Goal: Obtain resource: Obtain resource

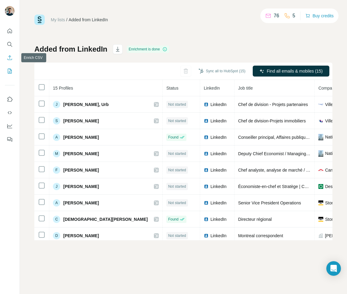
click at [9, 61] on button "Enrich CSV" at bounding box center [10, 57] width 10 height 11
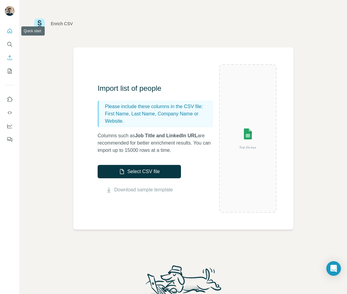
click at [9, 31] on icon "Quick start" at bounding box center [10, 31] width 6 height 6
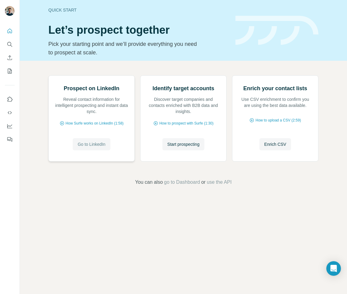
click at [88, 147] on span "Go to LinkedIn" at bounding box center [92, 144] width 28 height 6
click at [8, 33] on icon "Quick start" at bounding box center [10, 31] width 5 height 5
click at [9, 128] on icon "Dashboard" at bounding box center [9, 126] width 5 height 4
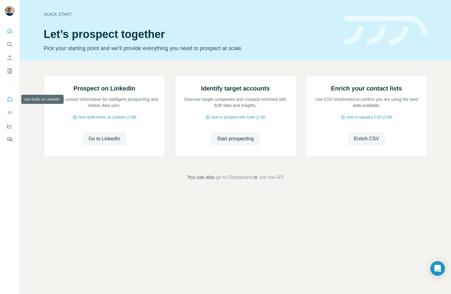
click at [8, 98] on icon "Use Surfe on LinkedIn" at bounding box center [10, 99] width 6 height 6
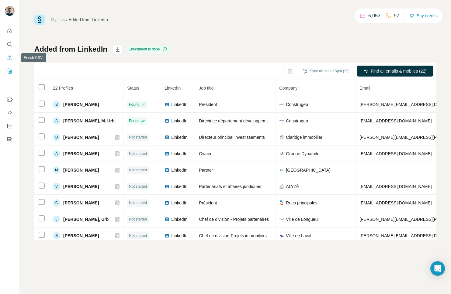
click at [9, 59] on icon "Enrich CSV" at bounding box center [10, 58] width 6 height 6
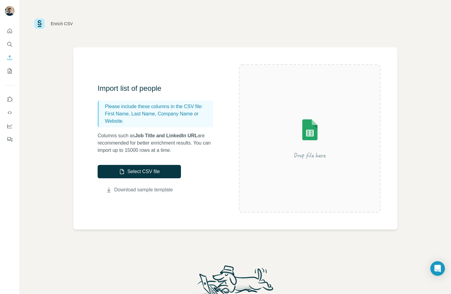
click at [155, 188] on link "Download sample template" at bounding box center [143, 189] width 59 height 7
